Goal: Use online tool/utility: Utilize a website feature to perform a specific function

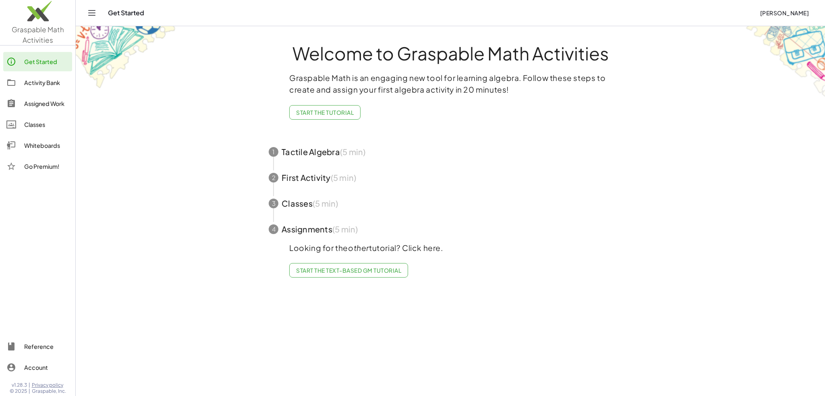
click at [35, 144] on div "Whiteboards" at bounding box center [46, 146] width 45 height 10
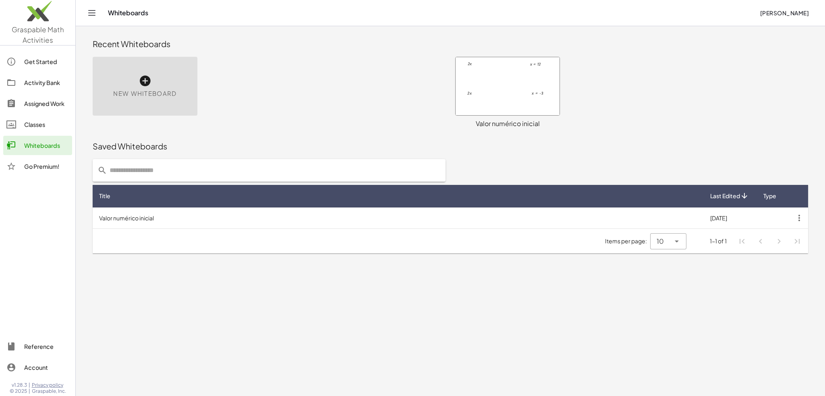
click at [147, 82] on icon at bounding box center [145, 81] width 13 height 13
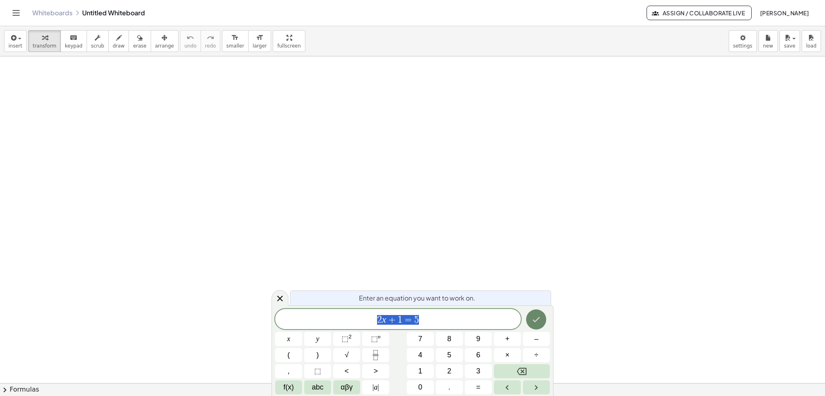
click at [538, 320] on icon "Done" at bounding box center [536, 320] width 10 height 10
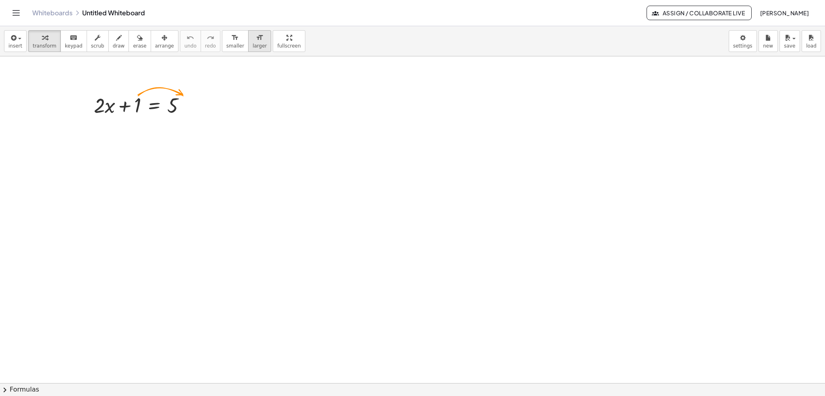
click at [256, 39] on icon "format_size" at bounding box center [260, 38] width 8 height 10
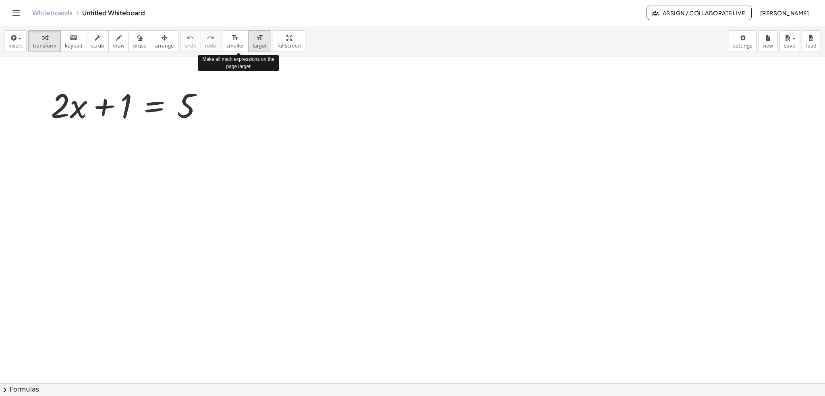
click at [256, 39] on icon "format_size" at bounding box center [260, 38] width 8 height 10
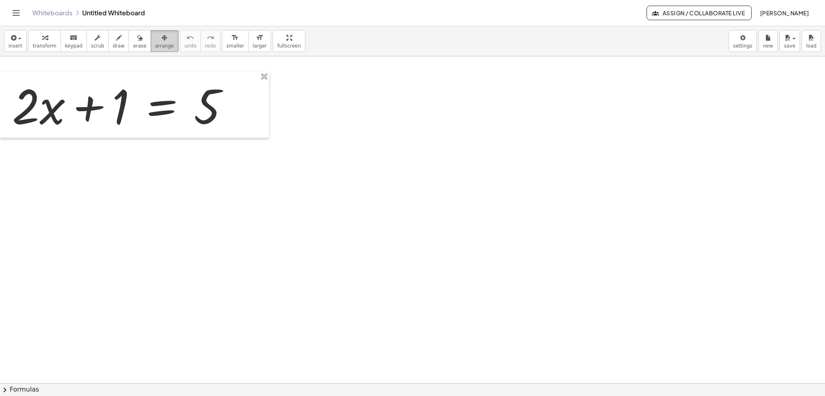
click at [156, 40] on div "button" at bounding box center [164, 38] width 19 height 10
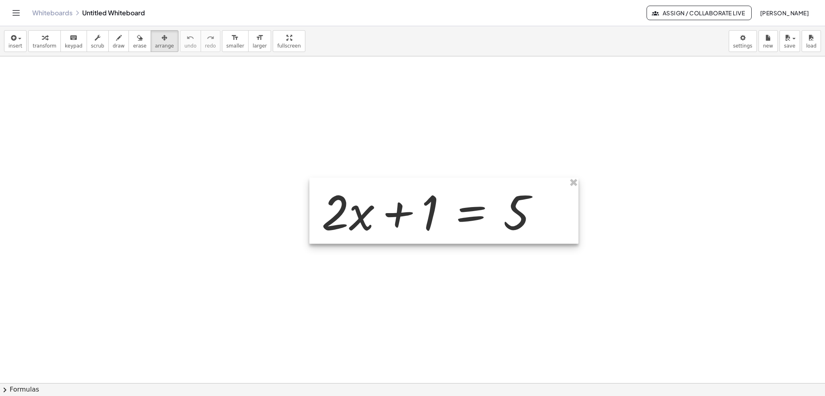
drag, startPoint x: 104, startPoint y: 113, endPoint x: 326, endPoint y: 209, distance: 241.1
click at [326, 209] on div at bounding box center [443, 211] width 269 height 66
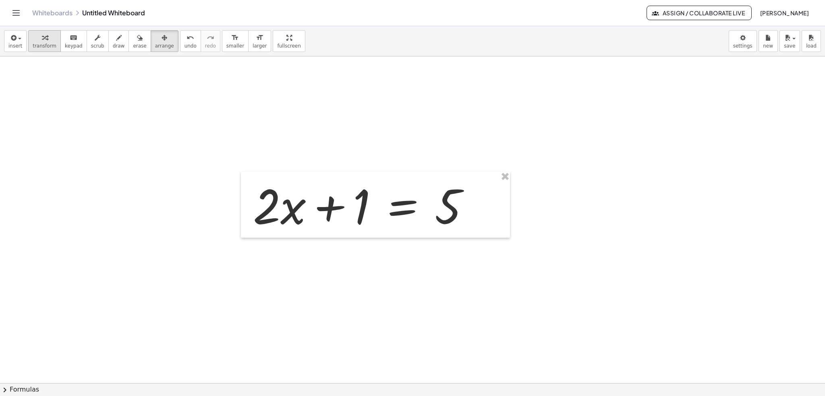
click at [42, 39] on icon "button" at bounding box center [45, 38] width 6 height 10
drag, startPoint x: 361, startPoint y: 206, endPoint x: 480, endPoint y: 174, distance: 123.1
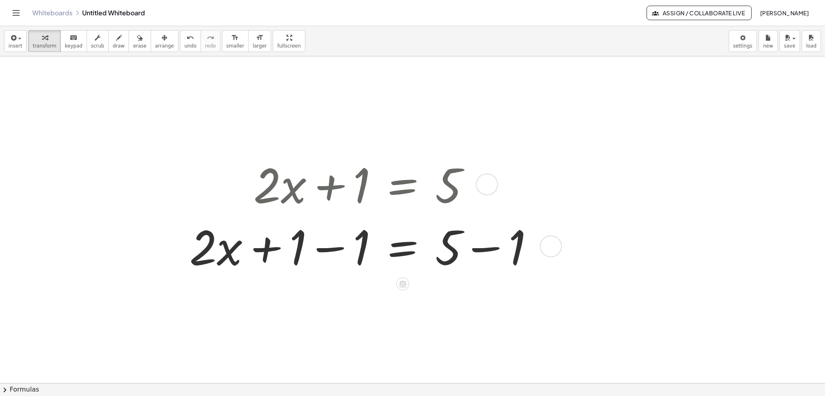
scroll to position [40, 0]
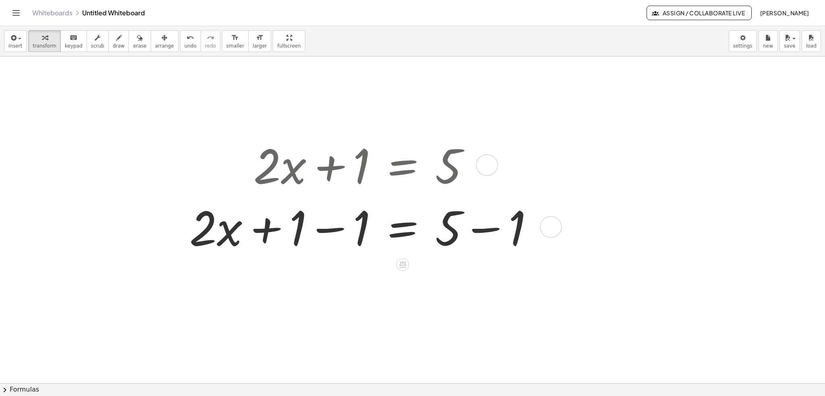
click at [326, 228] on div at bounding box center [364, 226] width 359 height 62
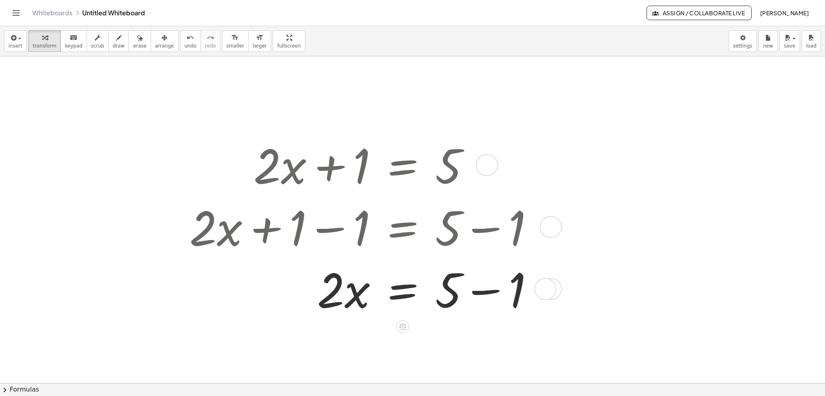
drag, startPoint x: 487, startPoint y: 293, endPoint x: 491, endPoint y: 295, distance: 4.9
click at [487, 293] on div at bounding box center [364, 288] width 359 height 62
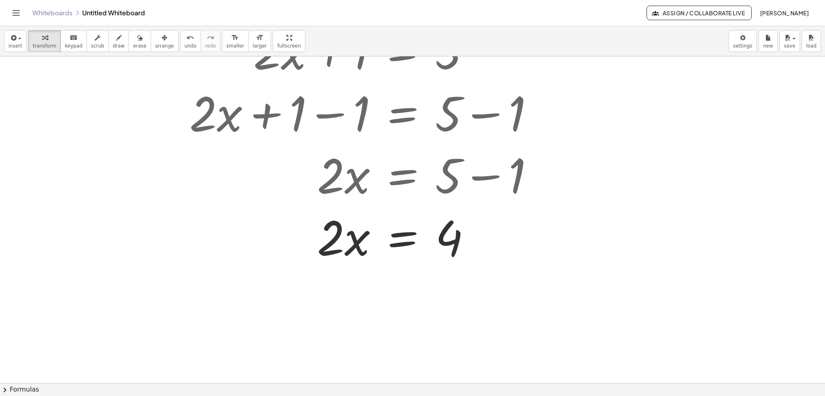
scroll to position [161, 0]
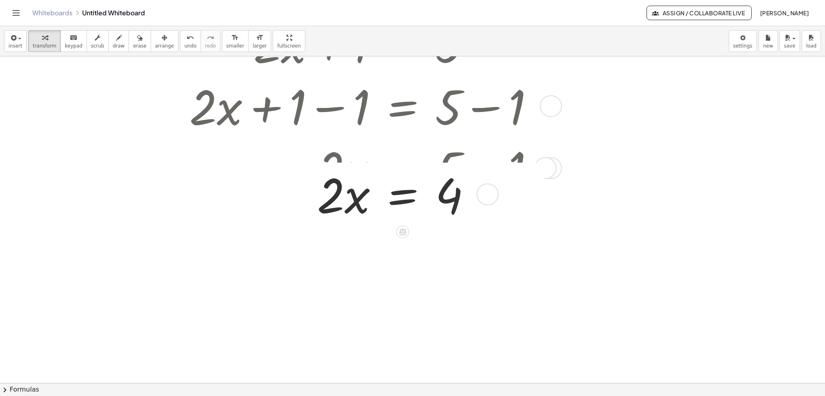
drag, startPoint x: 488, startPoint y: 229, endPoint x: 500, endPoint y: 169, distance: 61.6
click at [403, 195] on div "· 2 · x = 4" at bounding box center [403, 195] width 0 height 0
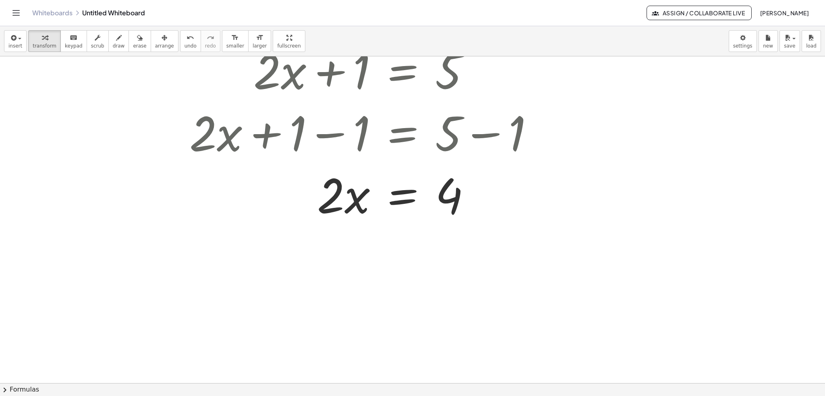
scroll to position [121, 0]
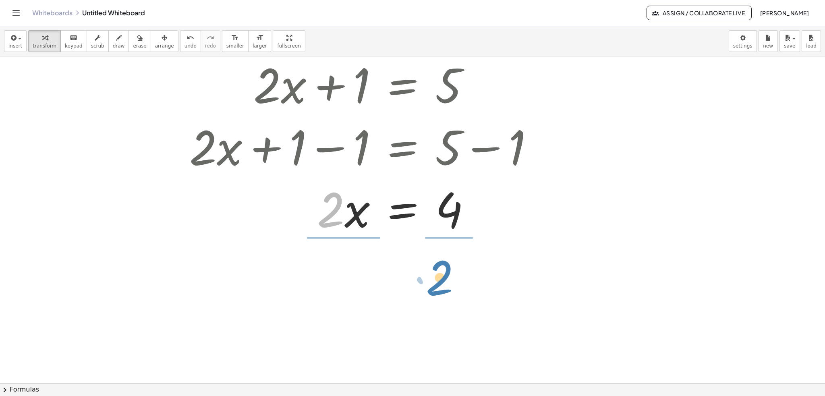
drag, startPoint x: 333, startPoint y: 218, endPoint x: 442, endPoint y: 286, distance: 128.3
click at [442, 286] on div "+ · 2 · x + 1 = 5 + · 2 · x + 1 − 1 = + 5 − 1 + · 2 · x + 0 = + 5 − 1 · 2 · x =…" at bounding box center [412, 263] width 825 height 654
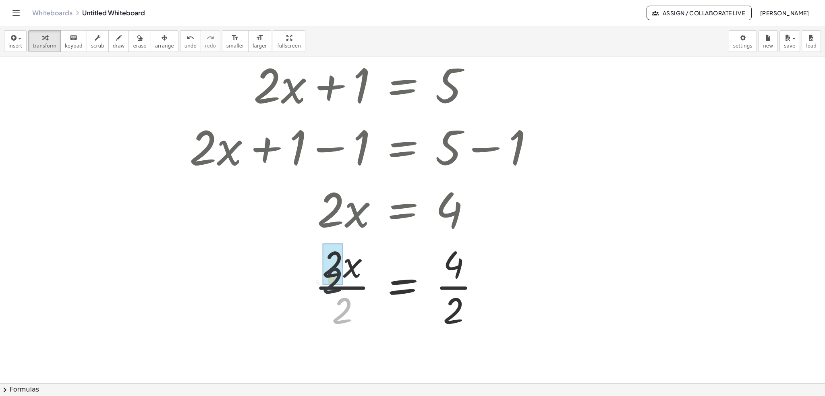
drag, startPoint x: 347, startPoint y: 309, endPoint x: 335, endPoint y: 276, distance: 35.2
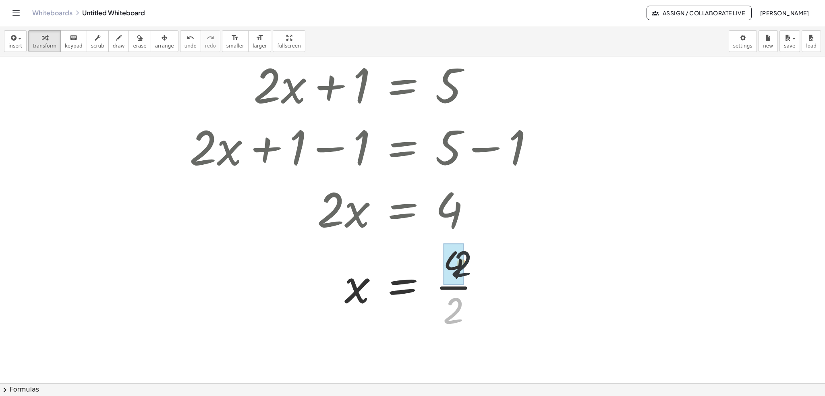
drag, startPoint x: 451, startPoint y: 311, endPoint x: 458, endPoint y: 282, distance: 30.2
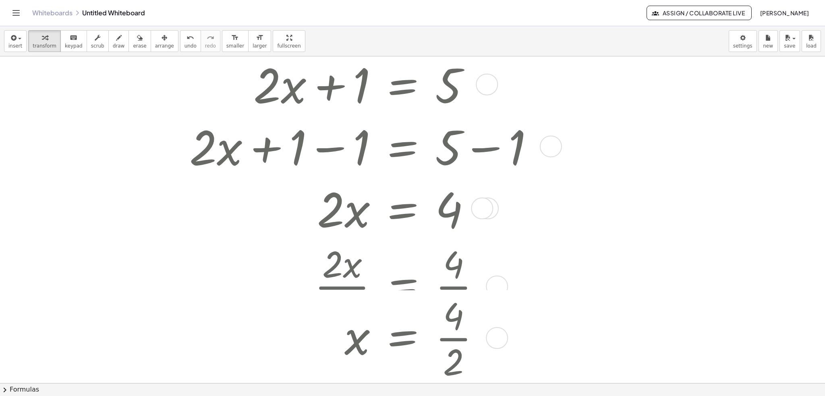
drag, startPoint x: 480, startPoint y: 286, endPoint x: 491, endPoint y: 415, distance: 129.8
click at [491, 396] on html "Graspable Math Activities Get Started Activity Bank Assigned Work Classes White…" at bounding box center [412, 198] width 825 height 396
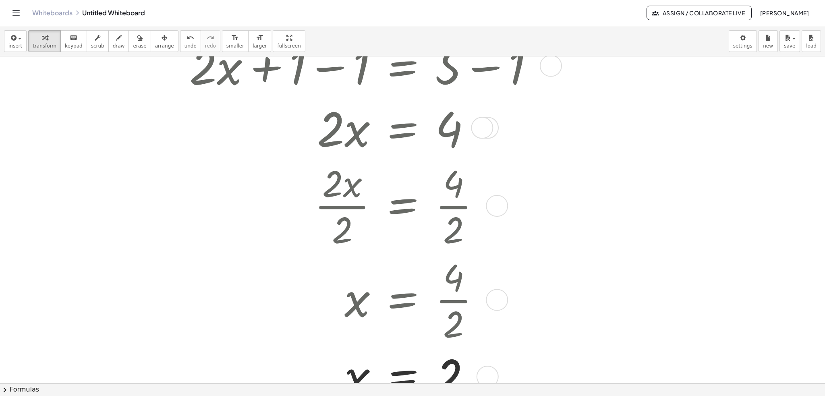
scroll to position [242, 0]
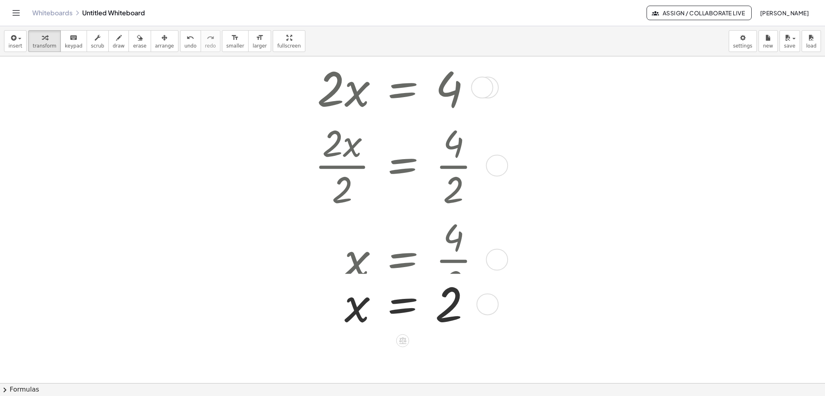
drag, startPoint x: 489, startPoint y: 339, endPoint x: 495, endPoint y: 280, distance: 59.5
click at [491, 293] on div at bounding box center [488, 304] width 22 height 22
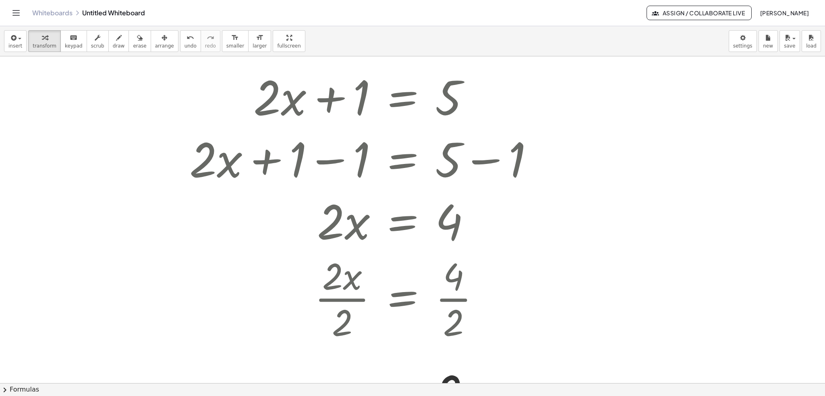
scroll to position [121, 0]
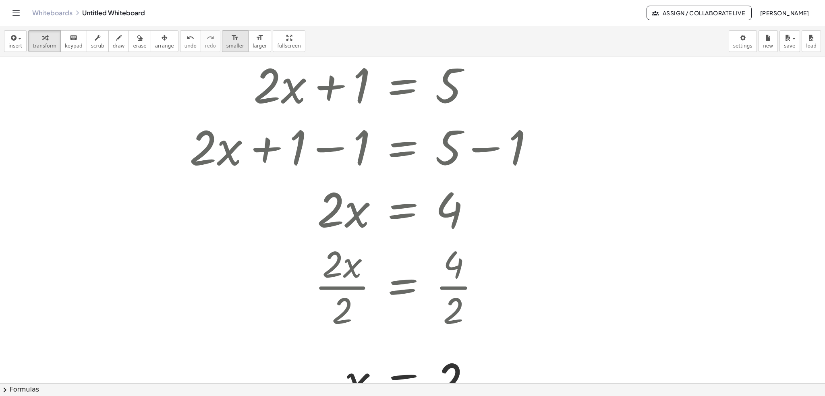
click at [226, 41] on div "format_size" at bounding box center [235, 38] width 18 height 10
